Goal: Task Accomplishment & Management: Use online tool/utility

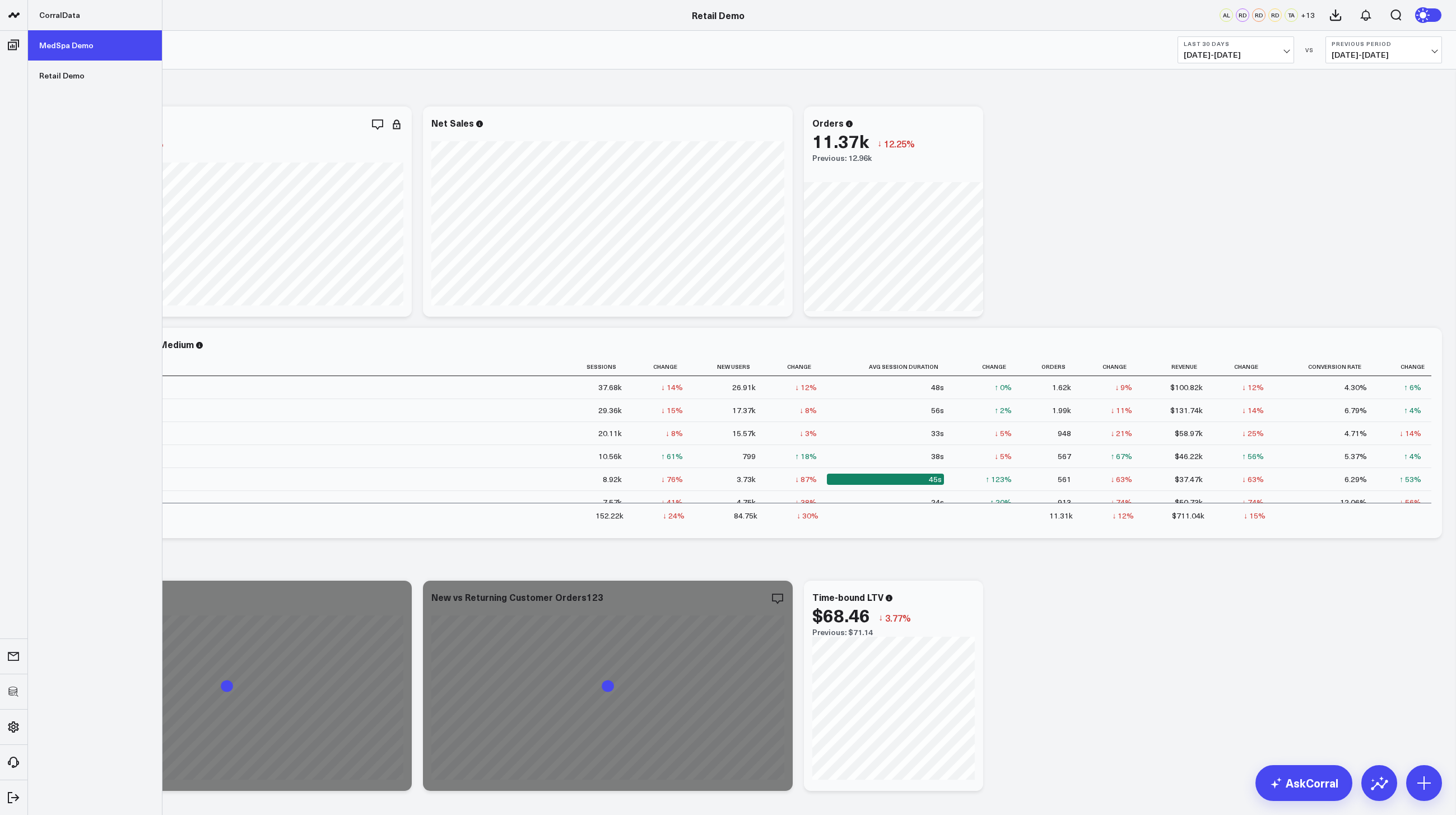
click at [73, 44] on link "MedSpa Demo" at bounding box center [95, 45] width 134 height 30
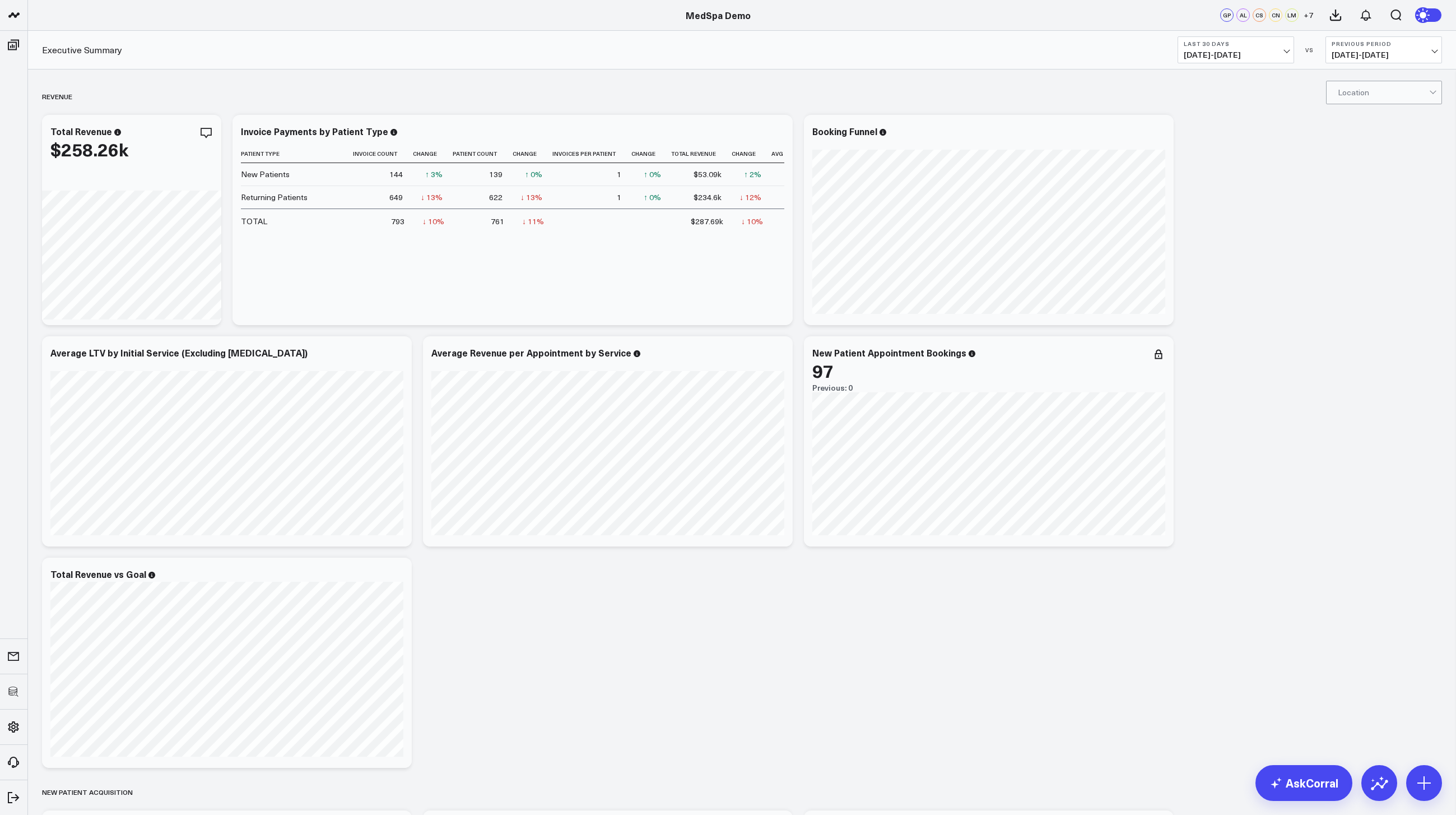
scroll to position [7, 0]
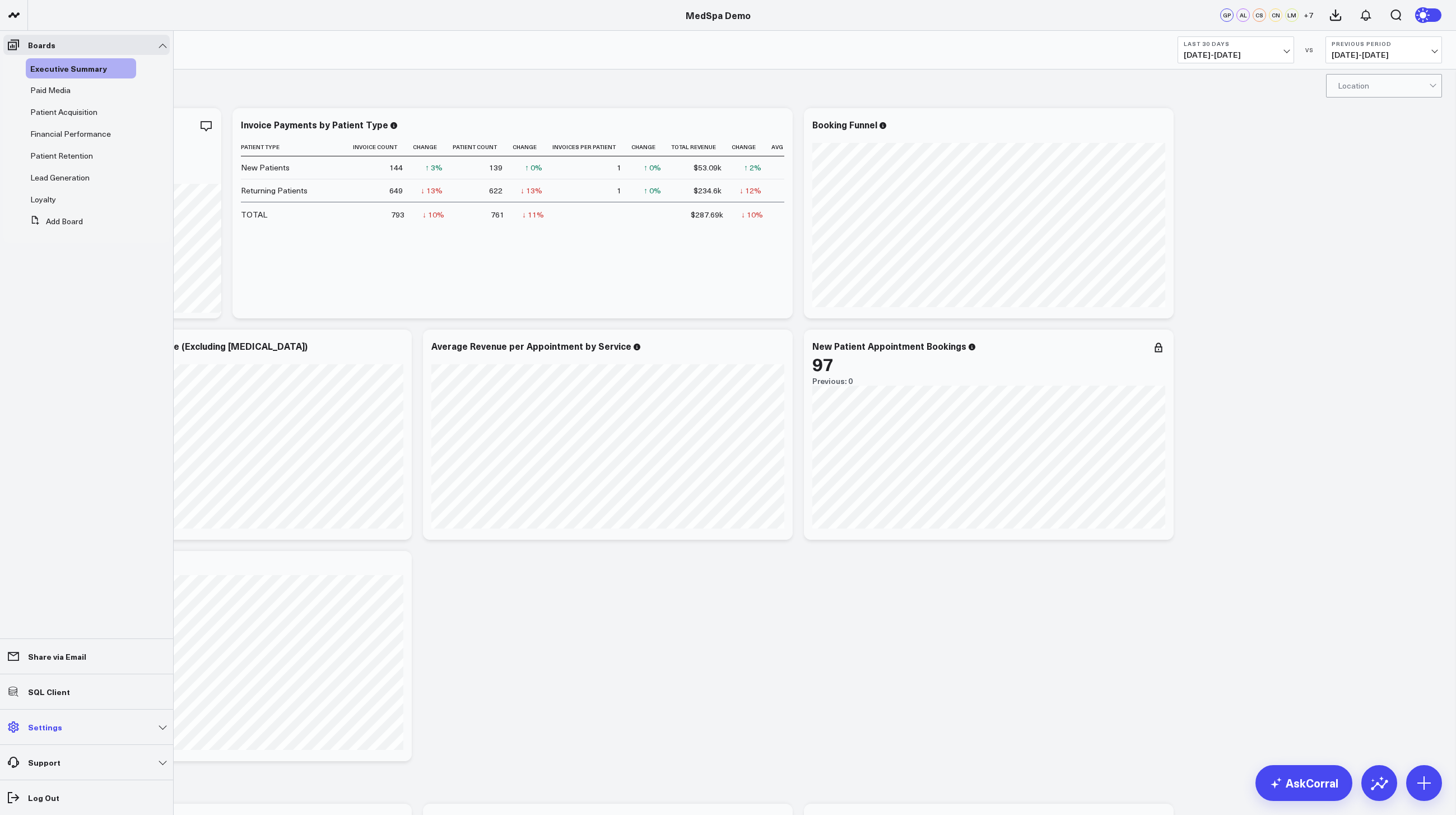
click at [76, 726] on link "Settings" at bounding box center [87, 726] width 167 height 20
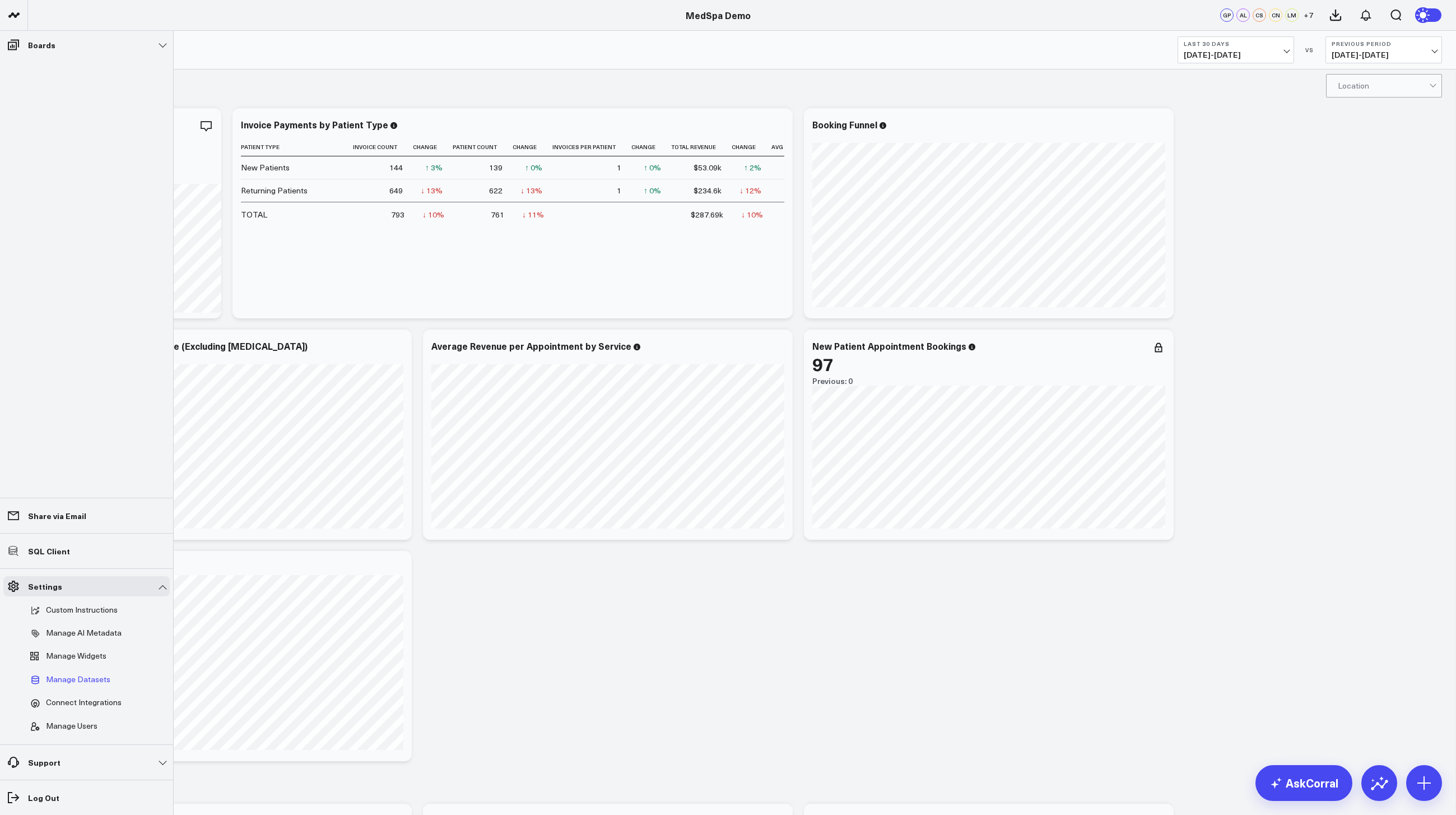
click at [89, 678] on span "Manage Datasets" at bounding box center [78, 679] width 65 height 10
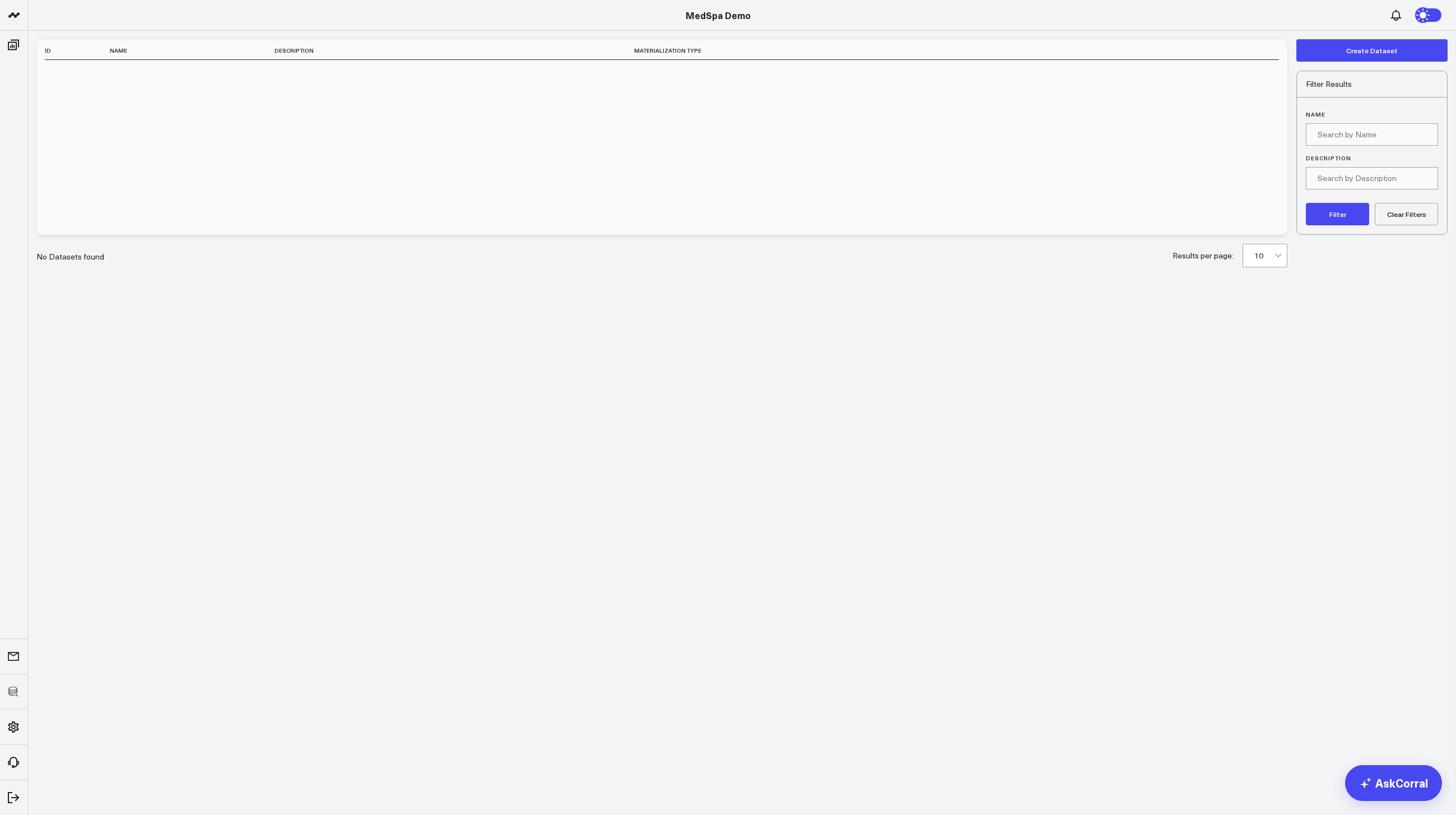
click at [377, 123] on div "ID Name Description Materialization Type" at bounding box center [662, 137] width 1251 height 195
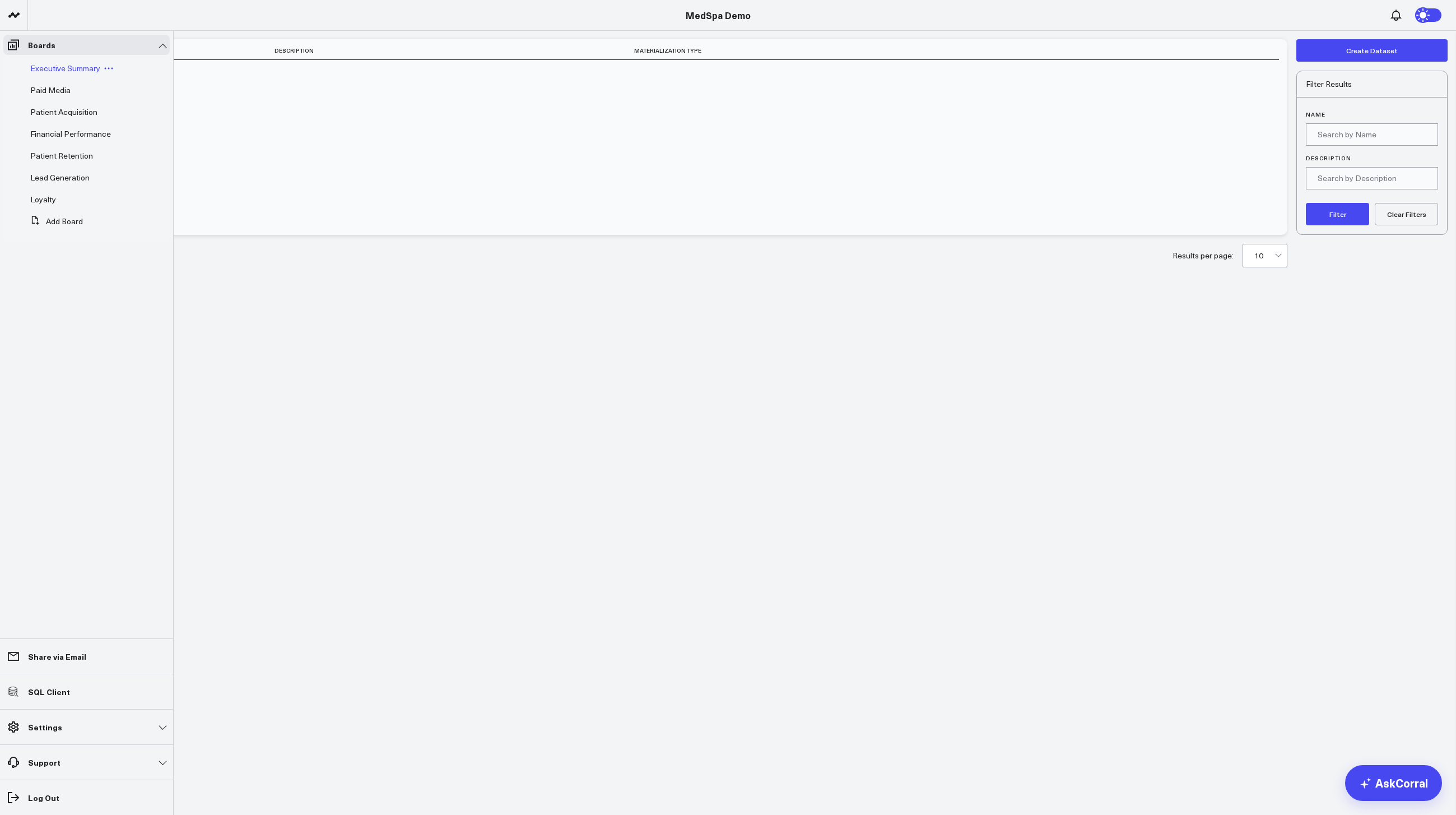
click at [48, 65] on span "Executive Summary" at bounding box center [65, 67] width 70 height 10
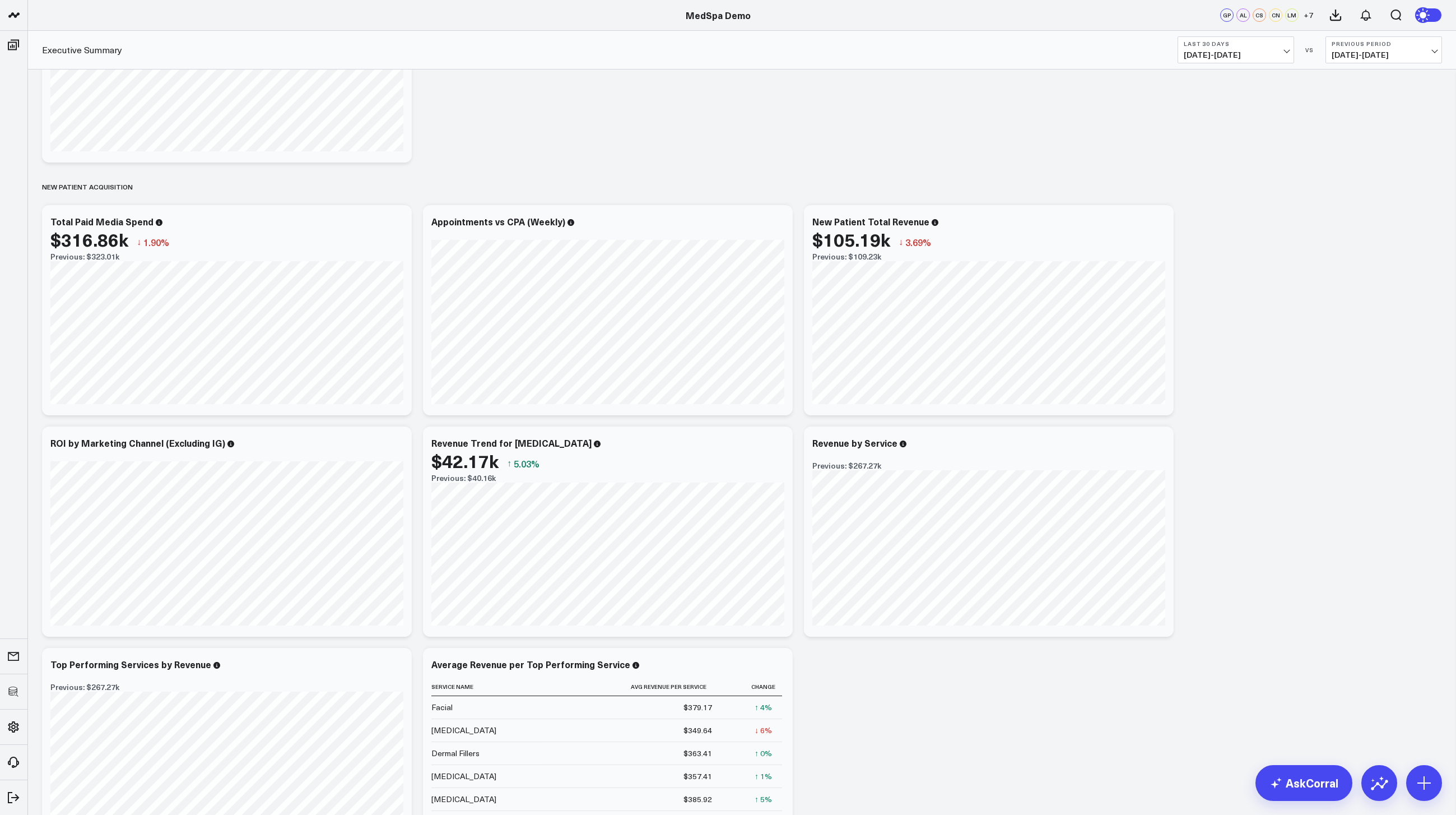
scroll to position [721, 0]
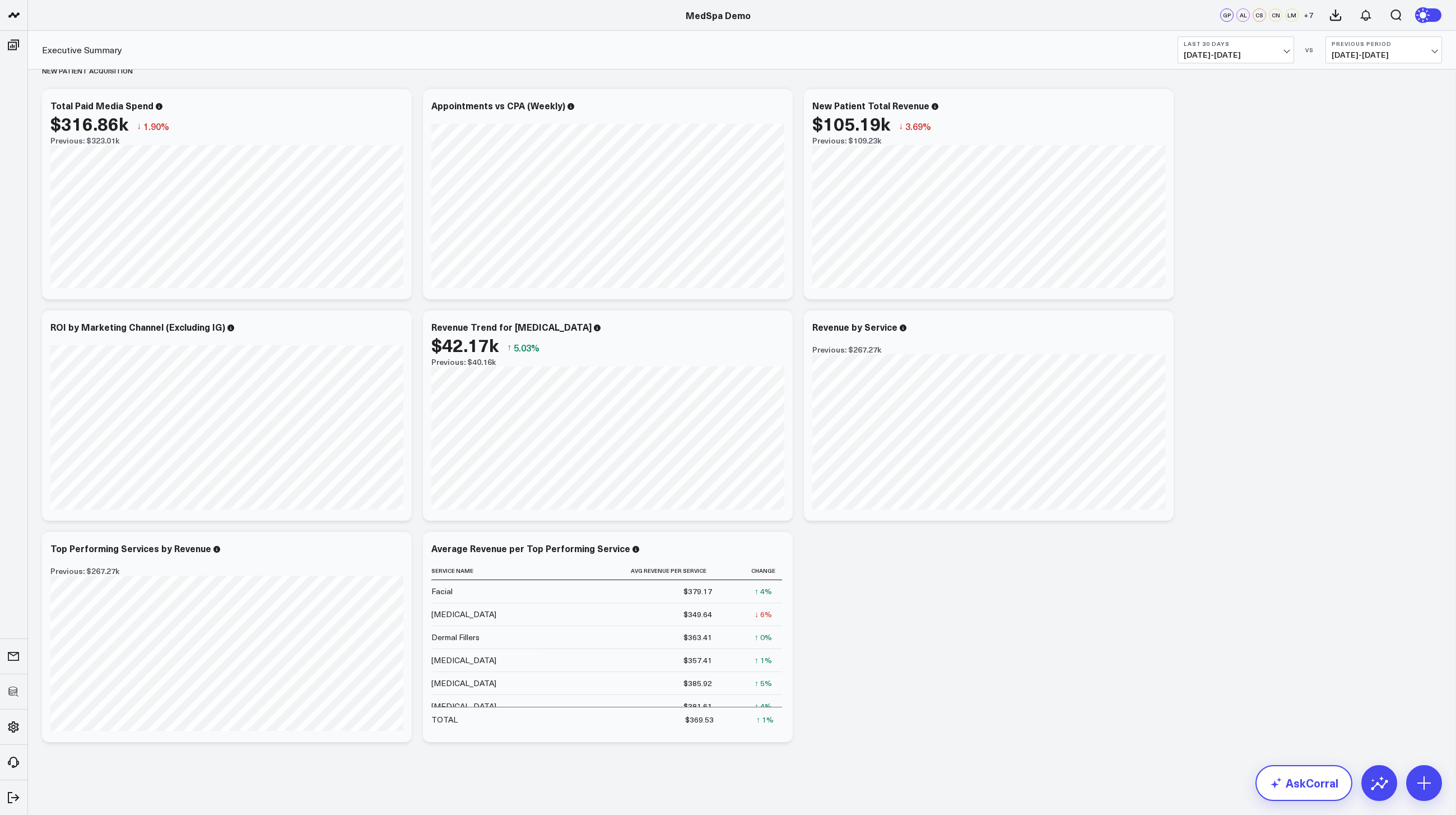
click at [1323, 782] on link "AskCorral" at bounding box center [1304, 783] width 97 height 36
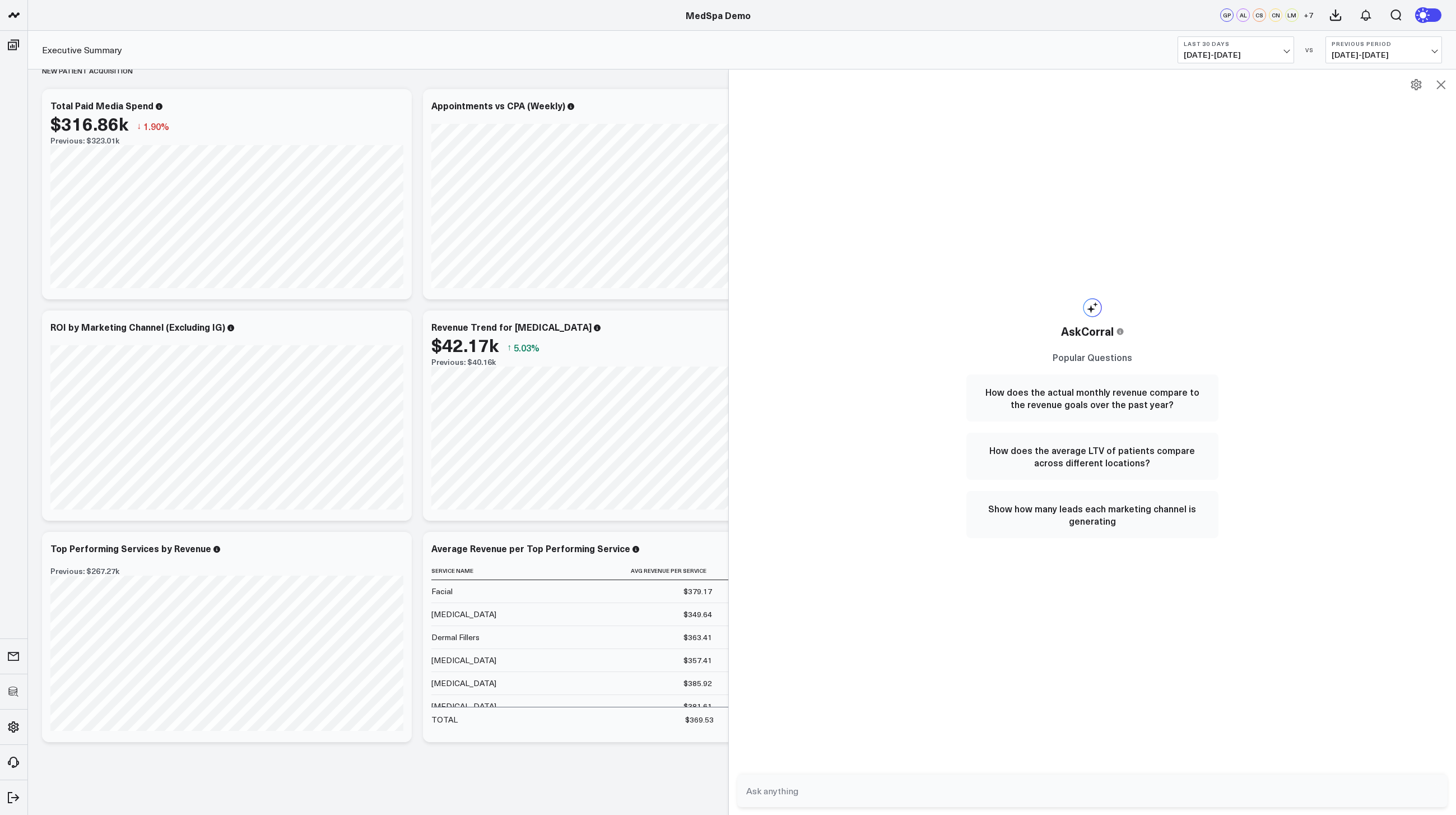
click at [1440, 85] on icon at bounding box center [1441, 84] width 9 height 9
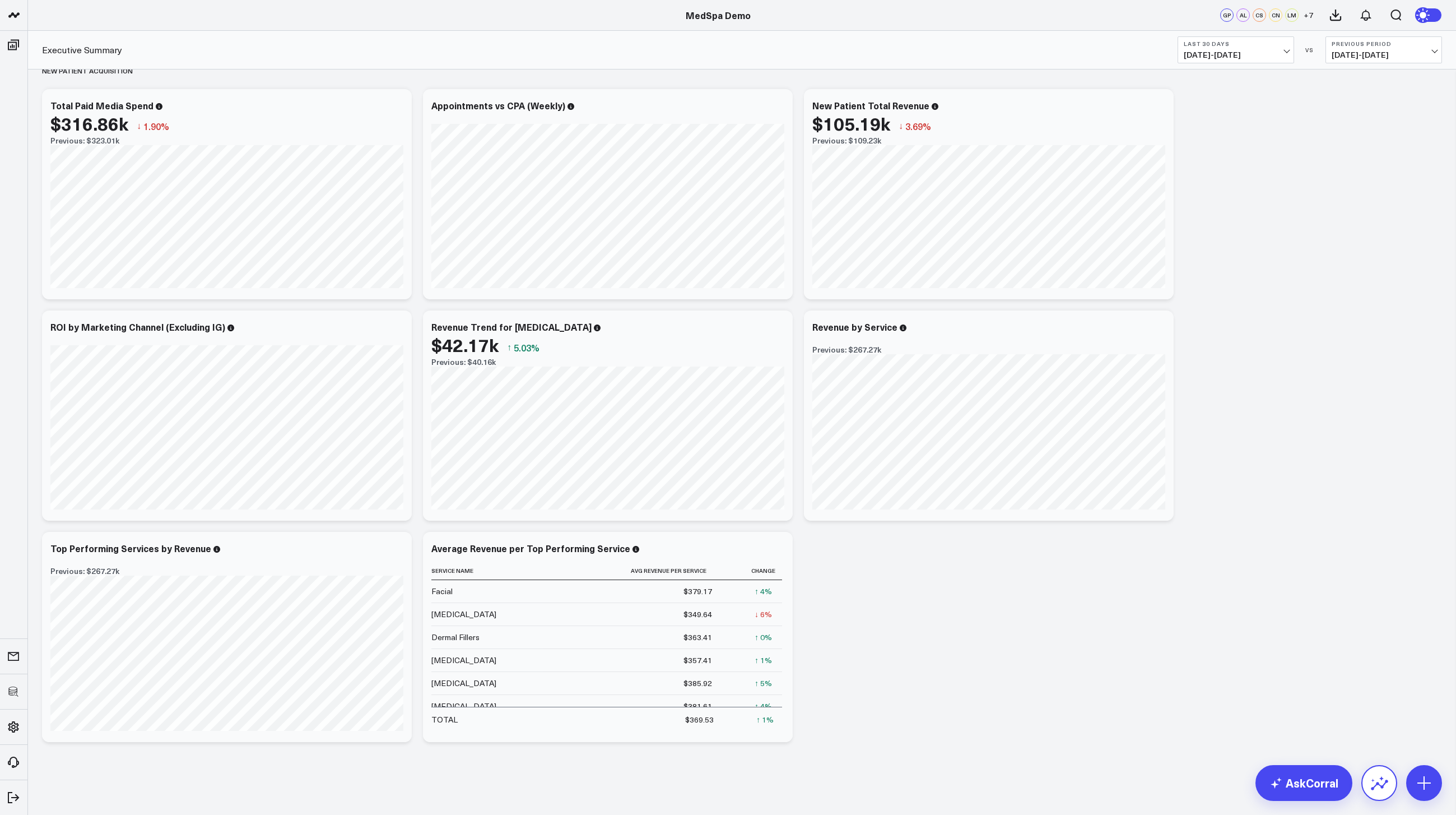
click at [1372, 776] on icon at bounding box center [1380, 783] width 18 height 18
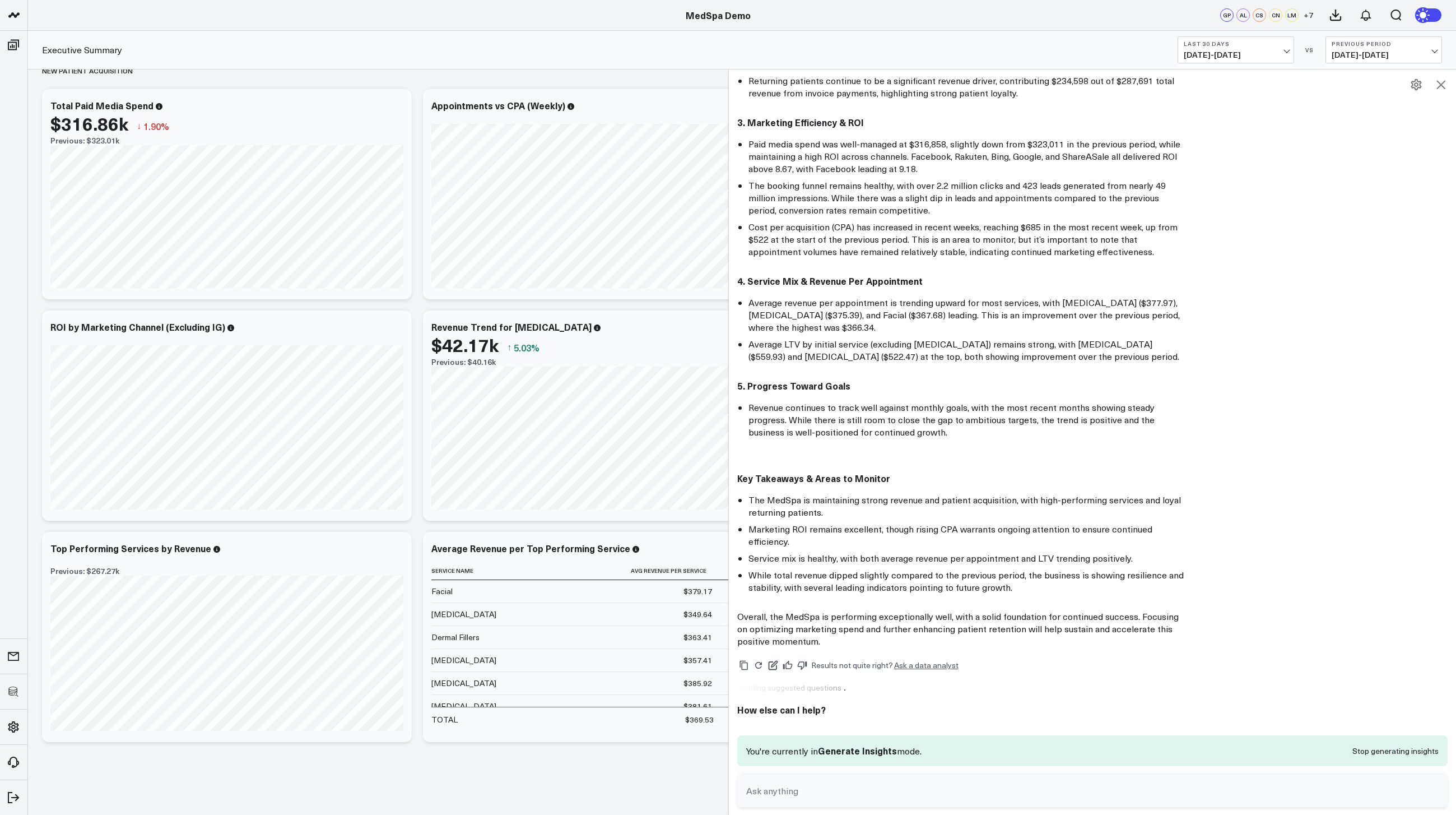
scroll to position [313, 0]
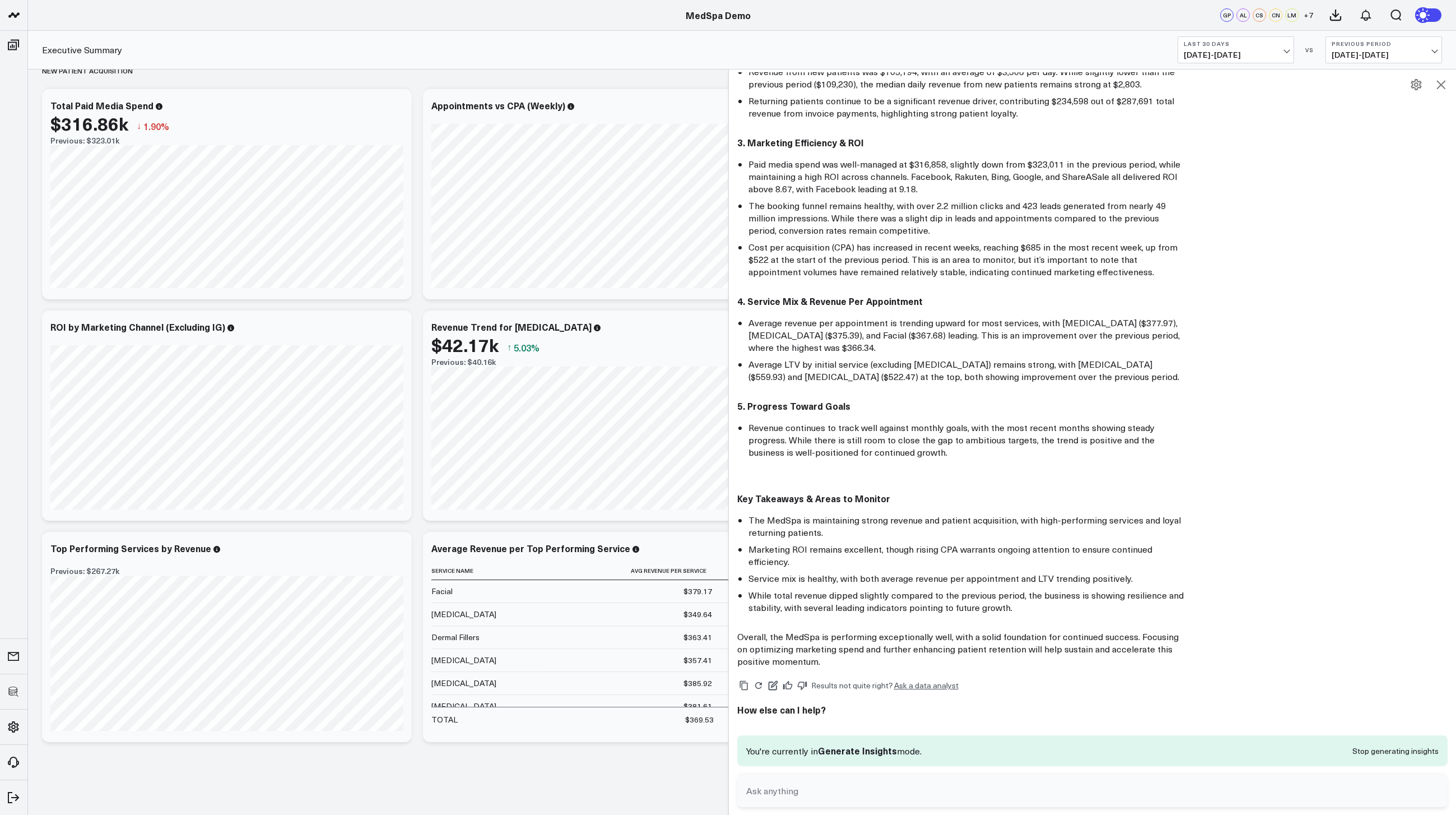
click at [1441, 89] on icon at bounding box center [1442, 85] width 14 height 14
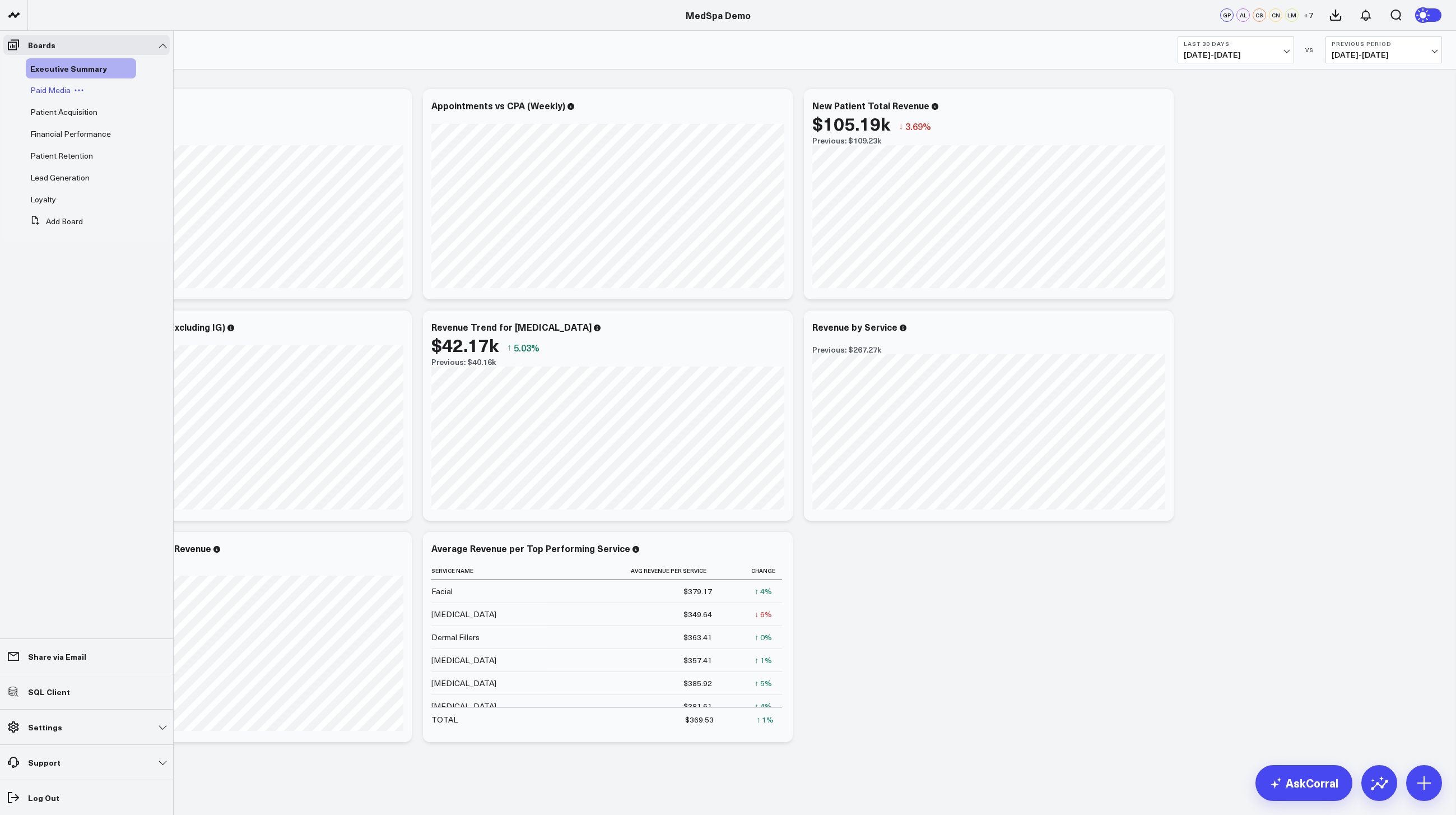
click at [58, 91] on span "Paid Media" at bounding box center [50, 89] width 41 height 10
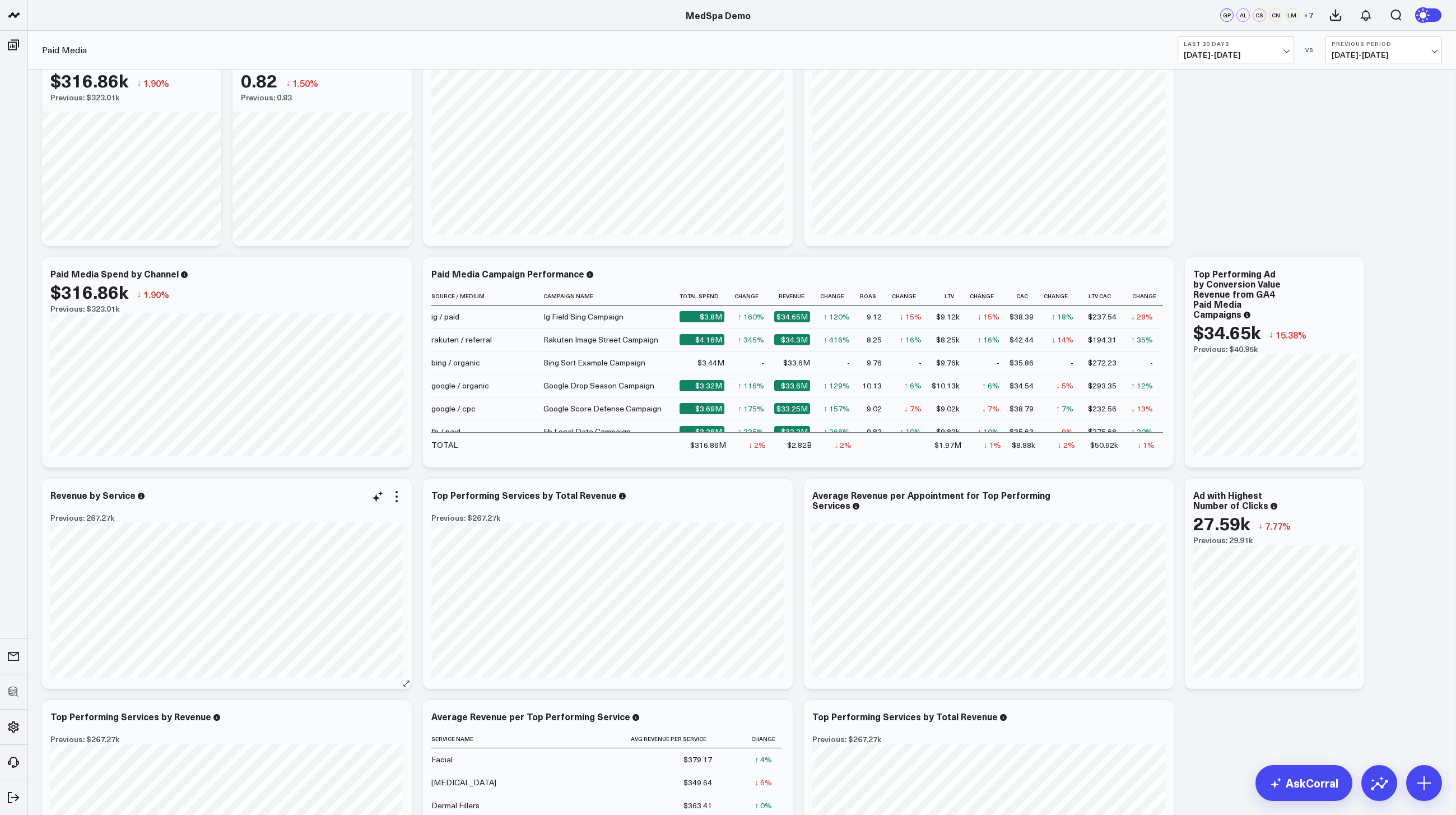
scroll to position [41, 0]
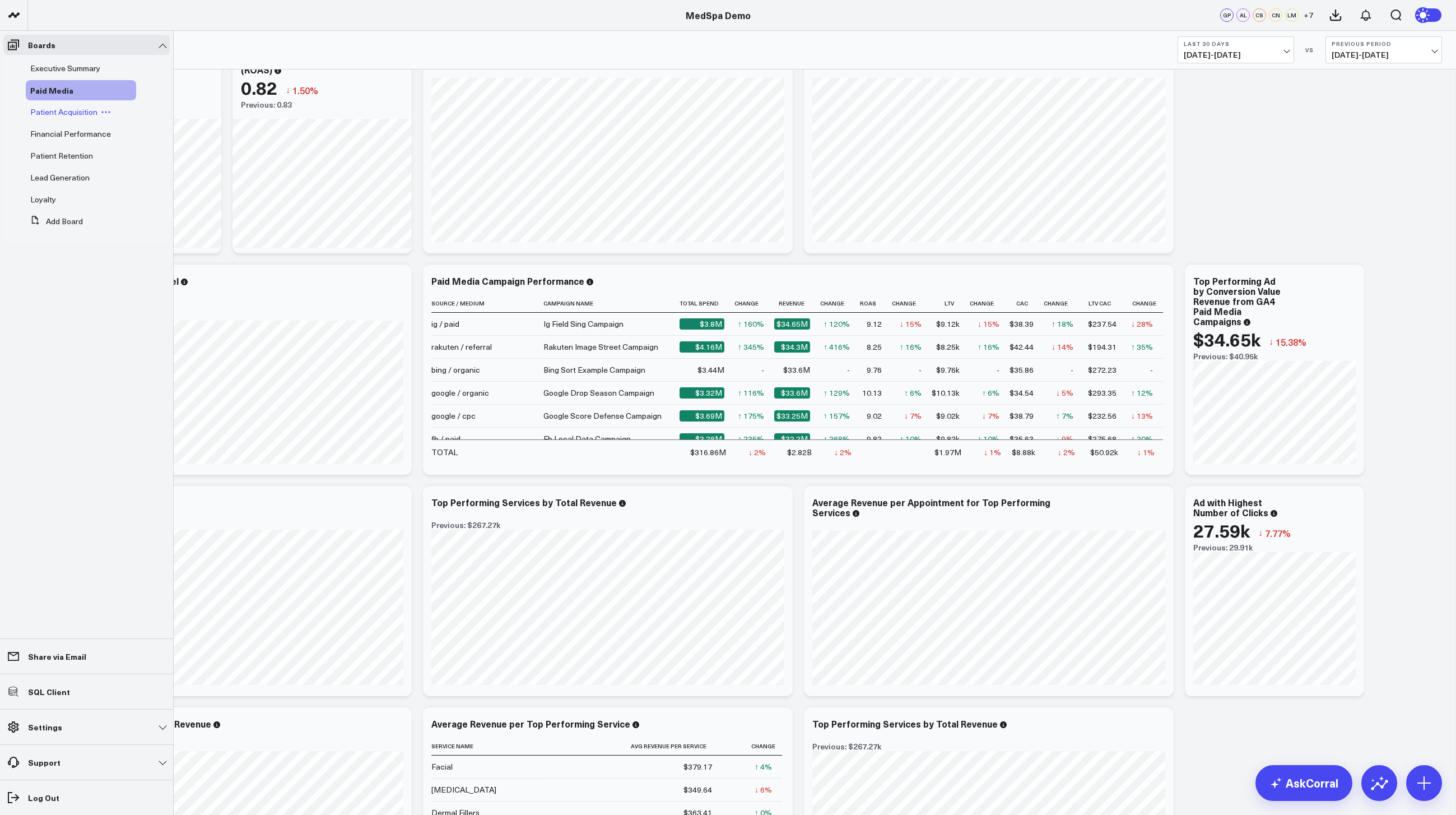
click at [72, 113] on span "Patient Acquisition" at bounding box center [64, 112] width 67 height 10
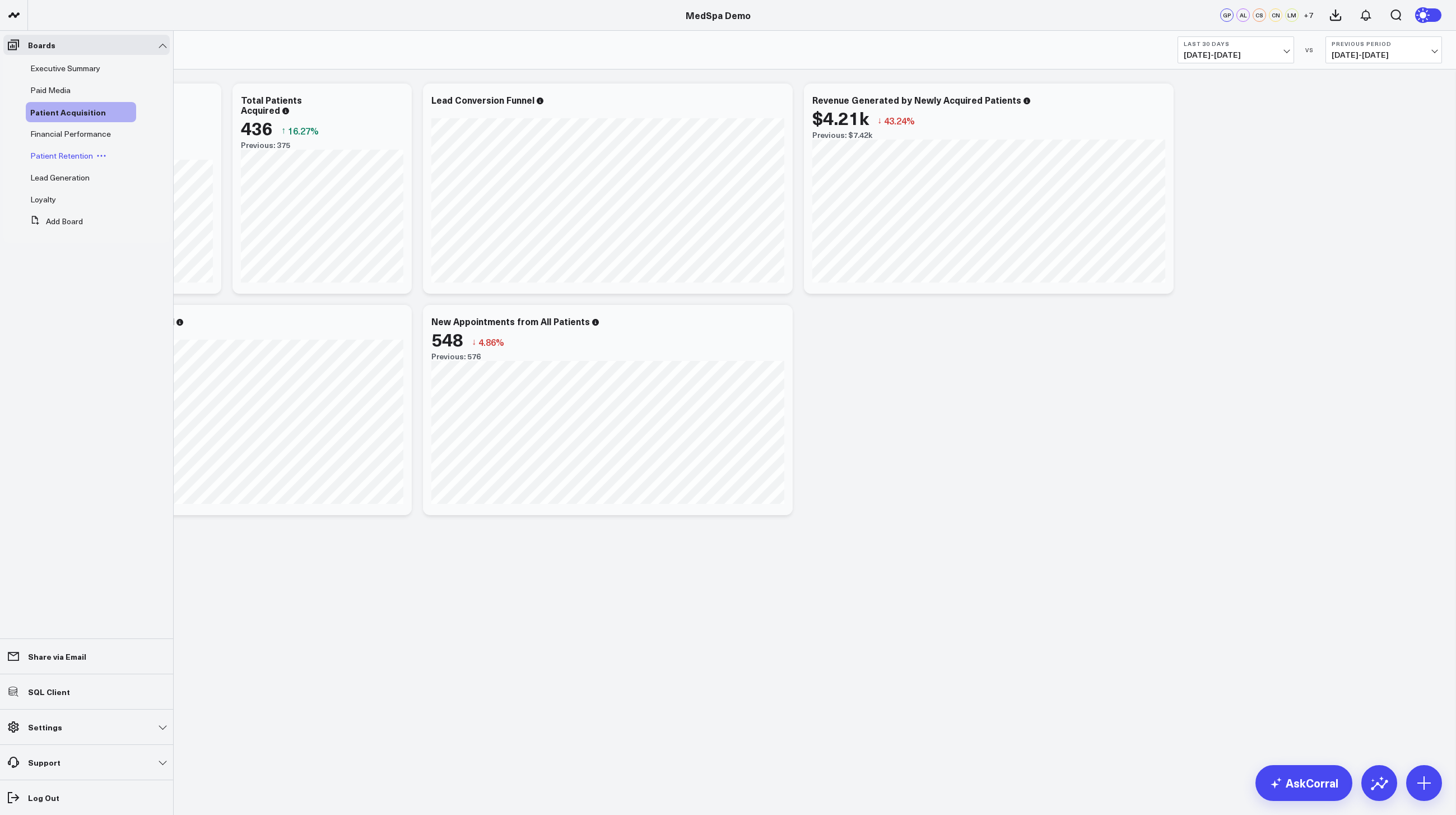
click at [70, 158] on span "Patient Retention" at bounding box center [61, 155] width 63 height 10
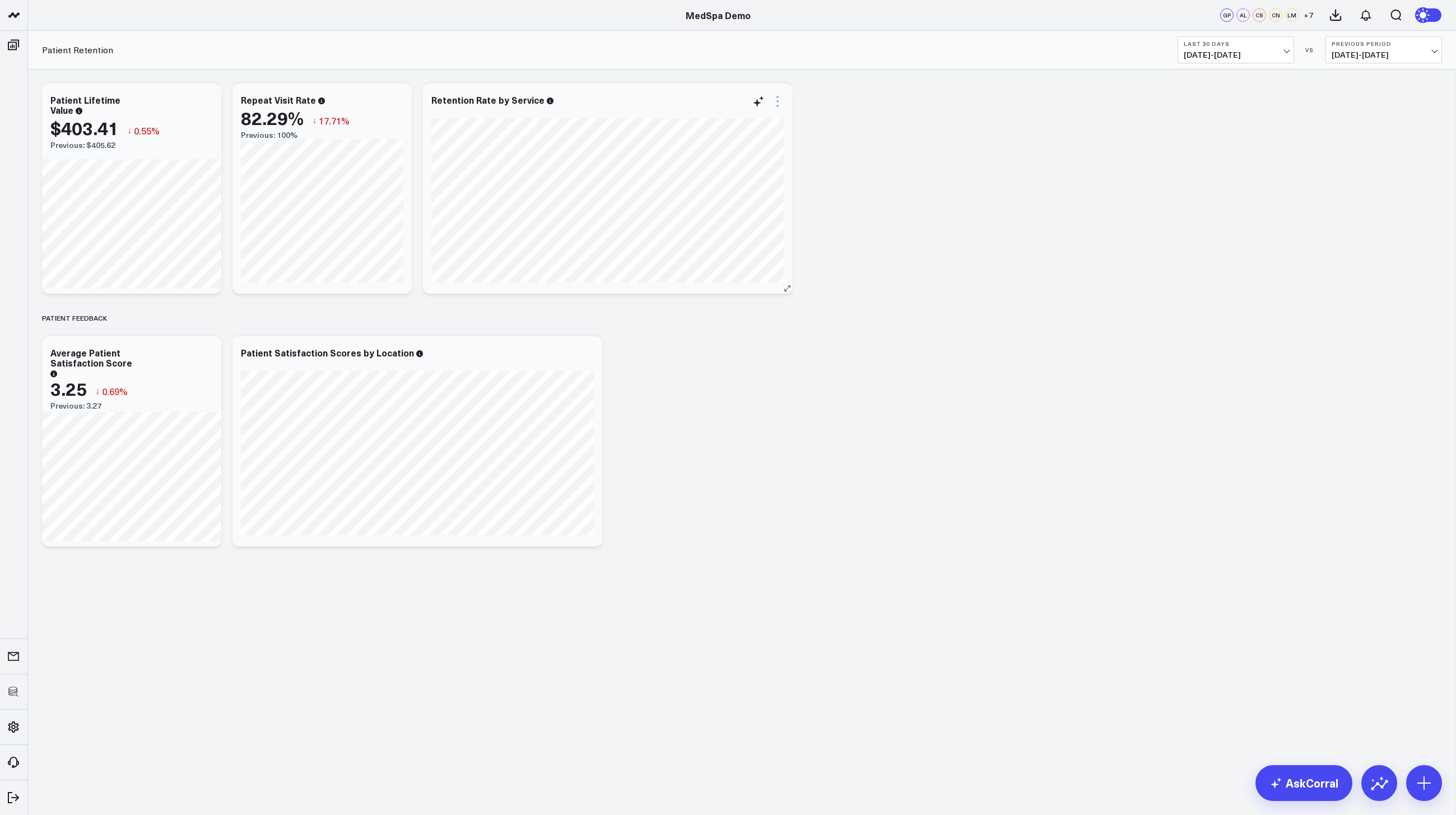
click at [778, 102] on icon at bounding box center [778, 101] width 2 height 2
click at [987, 265] on div "Modify via AI Copy link to widget Ask support Remove Create linked copy Executi…" at bounding box center [742, 315] width 1411 height 474
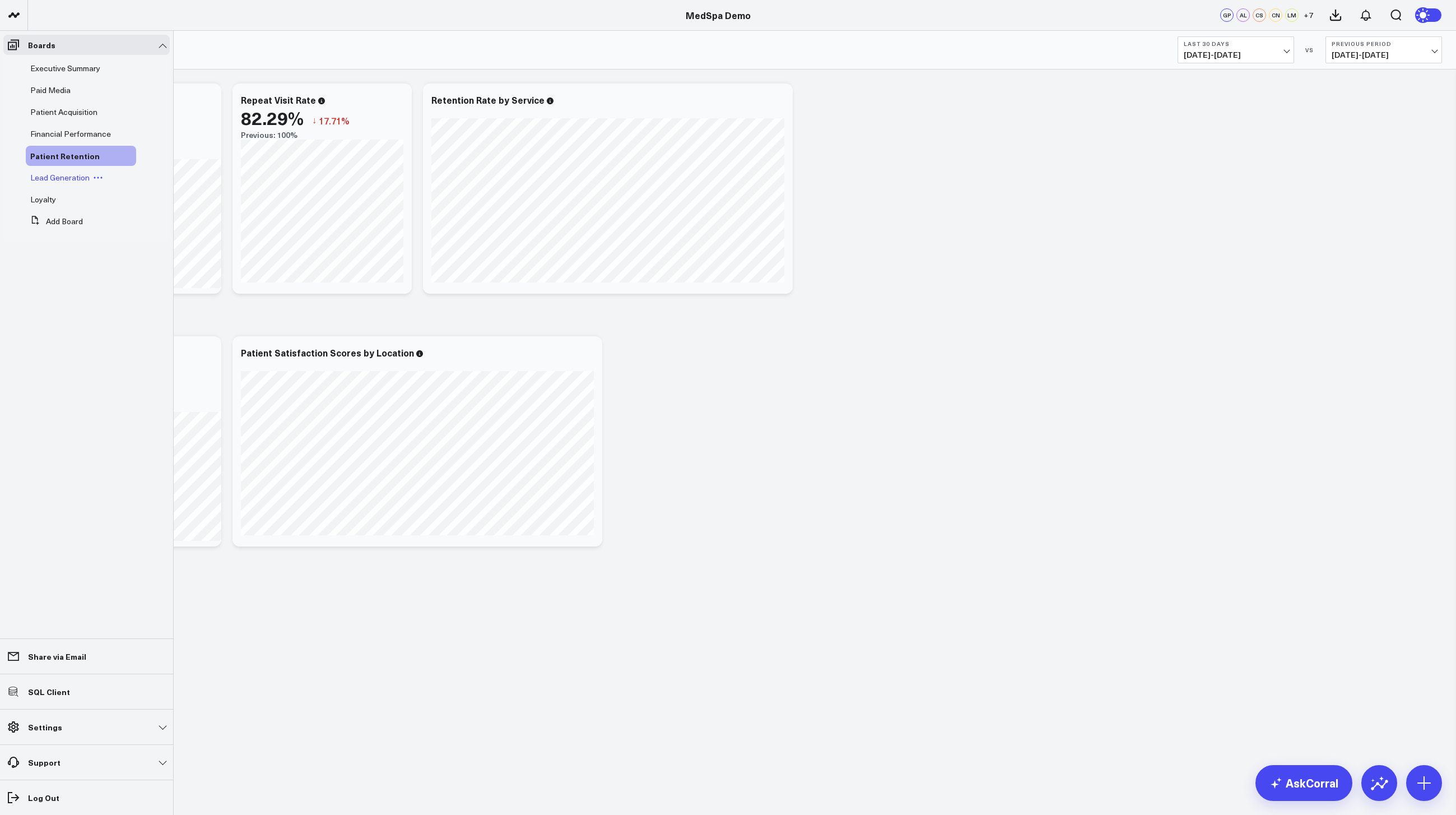
click at [56, 173] on span "Lead Generation" at bounding box center [60, 177] width 59 height 10
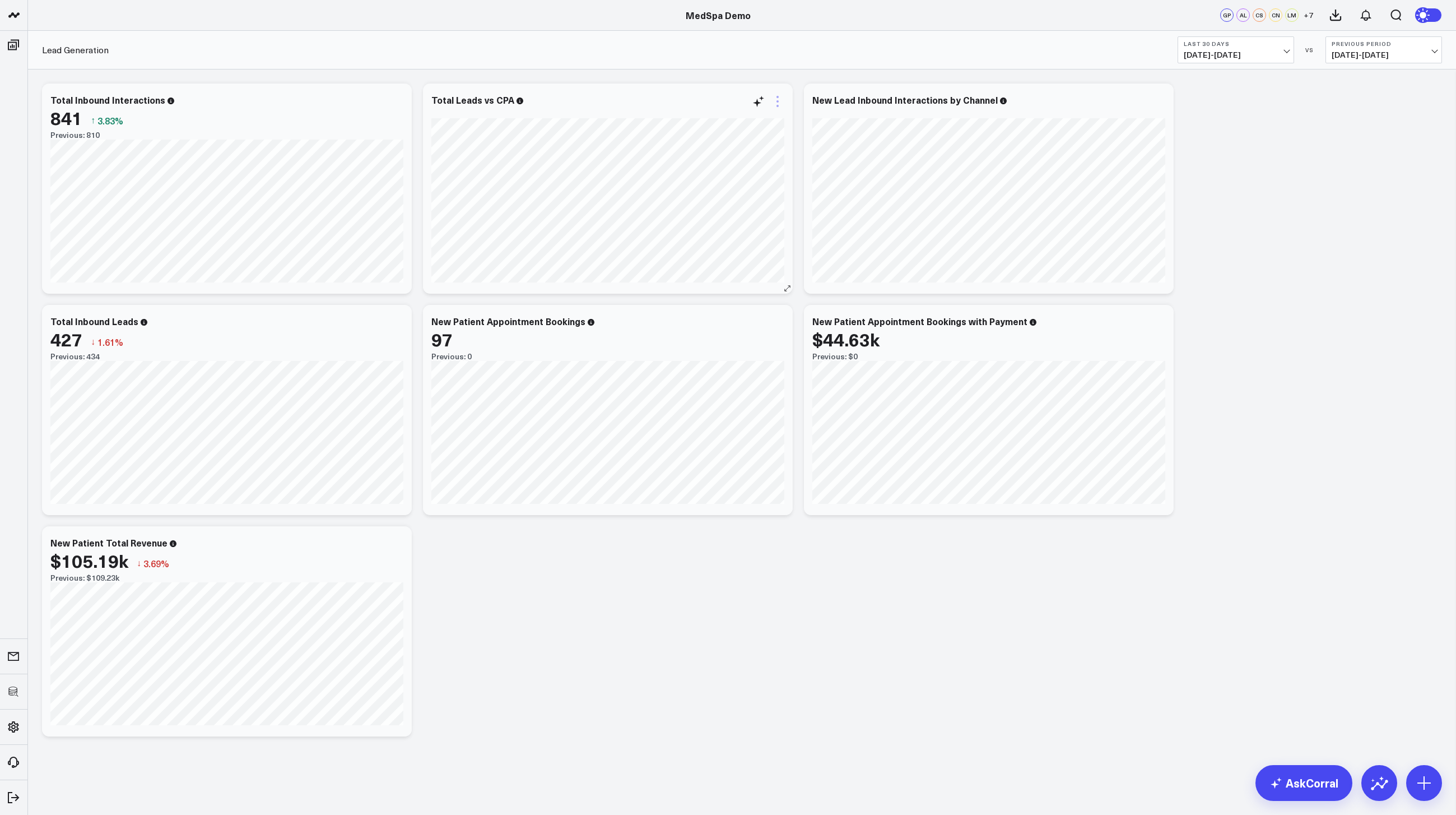
click at [776, 103] on icon at bounding box center [778, 102] width 14 height 14
click at [738, 339] on button "Edit Widget" at bounding box center [732, 338] width 81 height 10
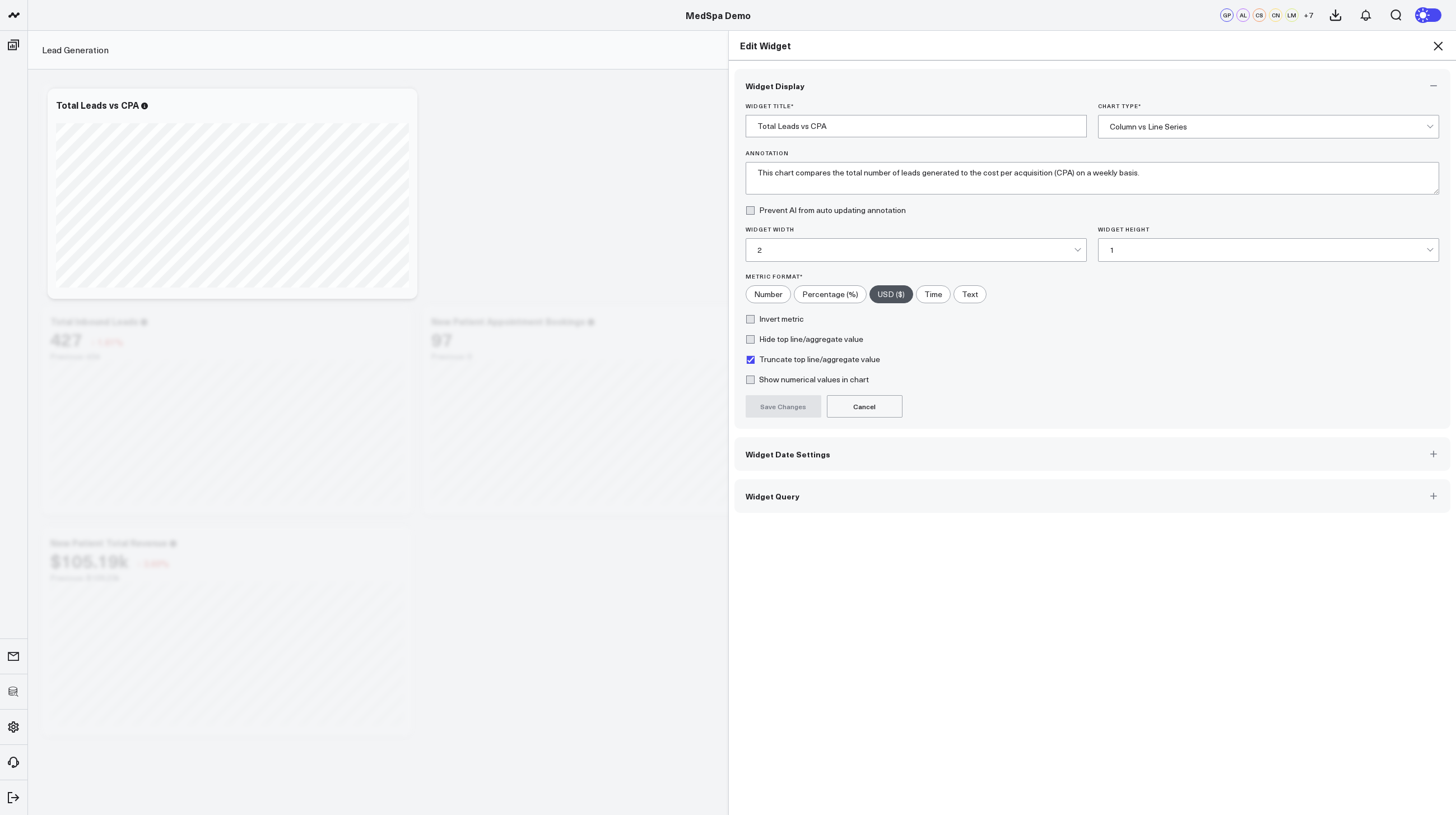
click at [903, 498] on button "Widget Query" at bounding box center [1093, 496] width 716 height 34
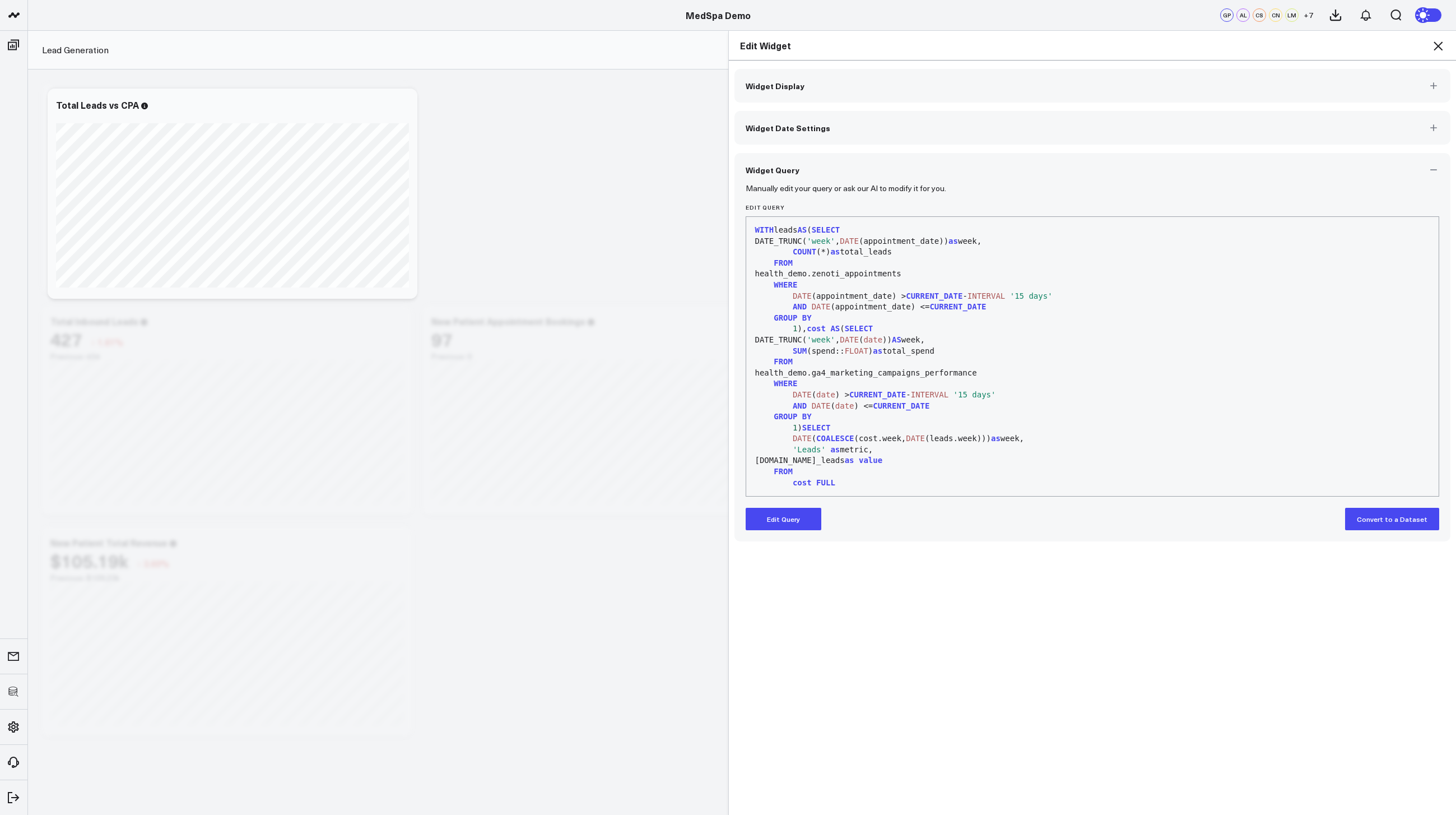
click at [800, 523] on button "Edit Query" at bounding box center [784, 519] width 76 height 23
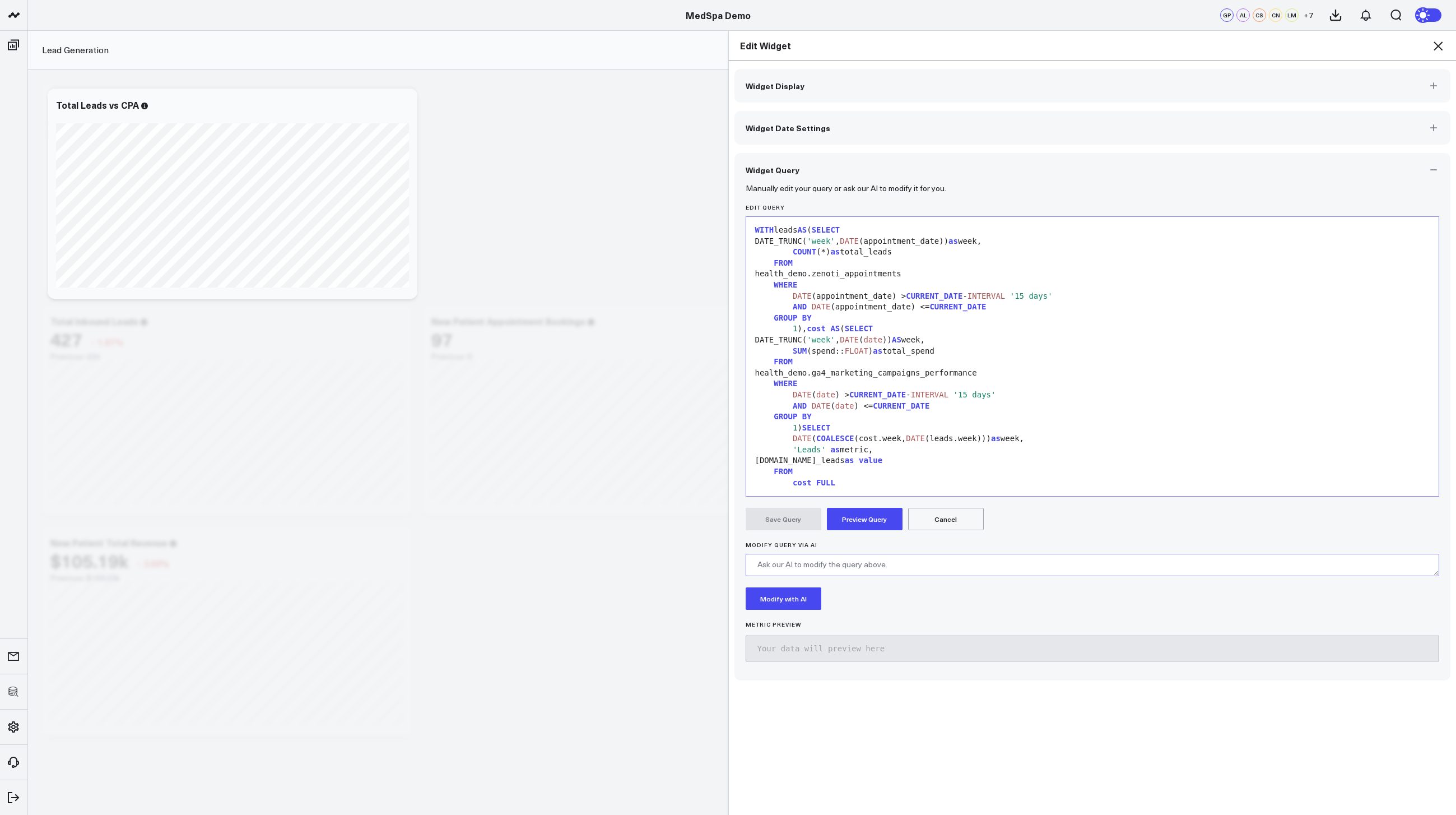
click at [804, 571] on textarea "Modify Query via AI" at bounding box center [1093, 565] width 694 height 23
click at [1435, 45] on icon at bounding box center [1438, 46] width 14 height 14
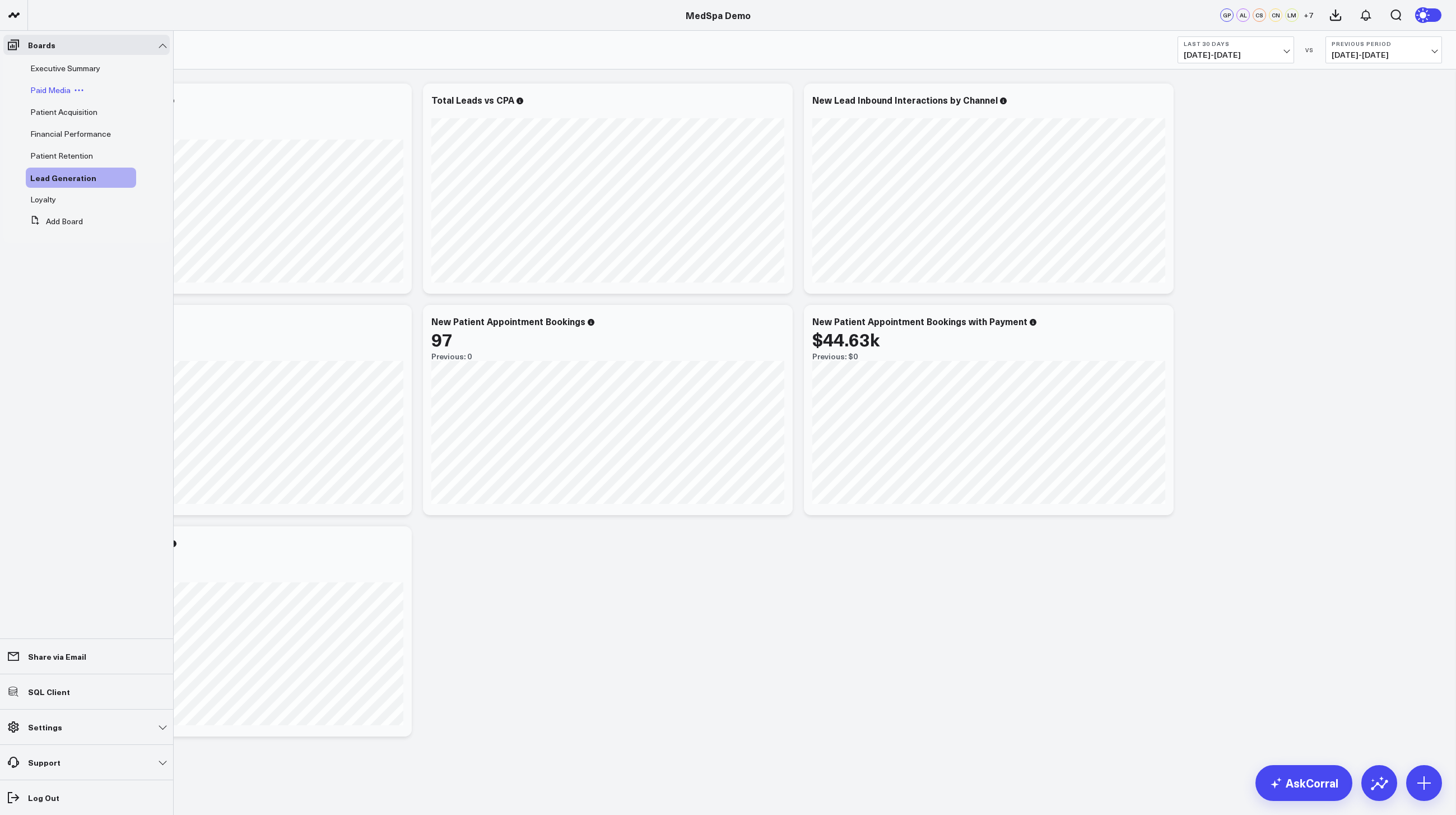
click at [61, 92] on span "Paid Media" at bounding box center [50, 89] width 41 height 10
